Goal: Find specific page/section: Find specific page/section

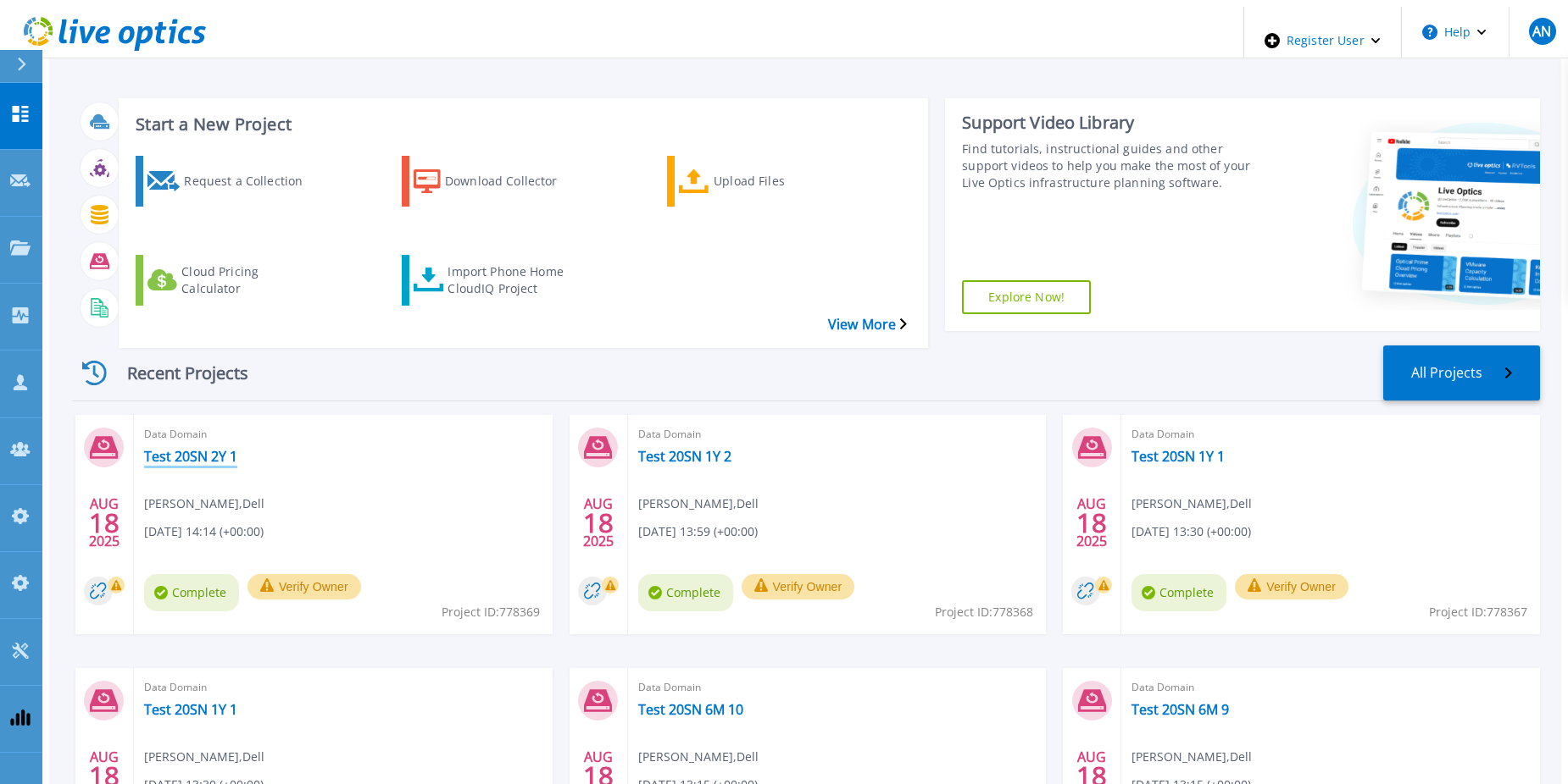
click at [188, 448] on link "Test 20SN 2Y 1" at bounding box center [191, 457] width 93 height 17
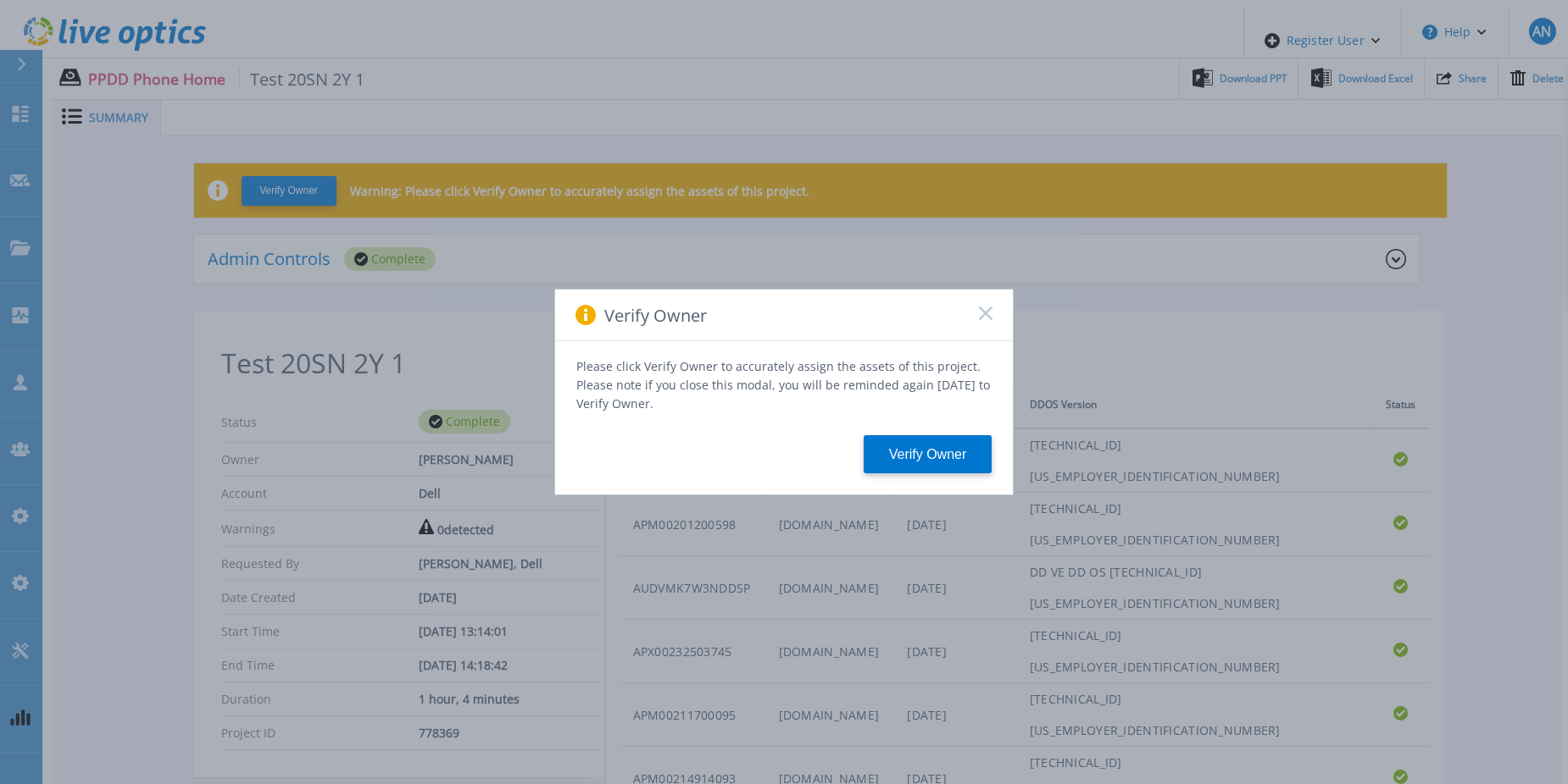
click at [171, 611] on div "Verify Owner Please click Verify Owner to accurately assign the assets of this …" at bounding box center [784, 392] width 1568 height 784
